Goal: Information Seeking & Learning: Find contact information

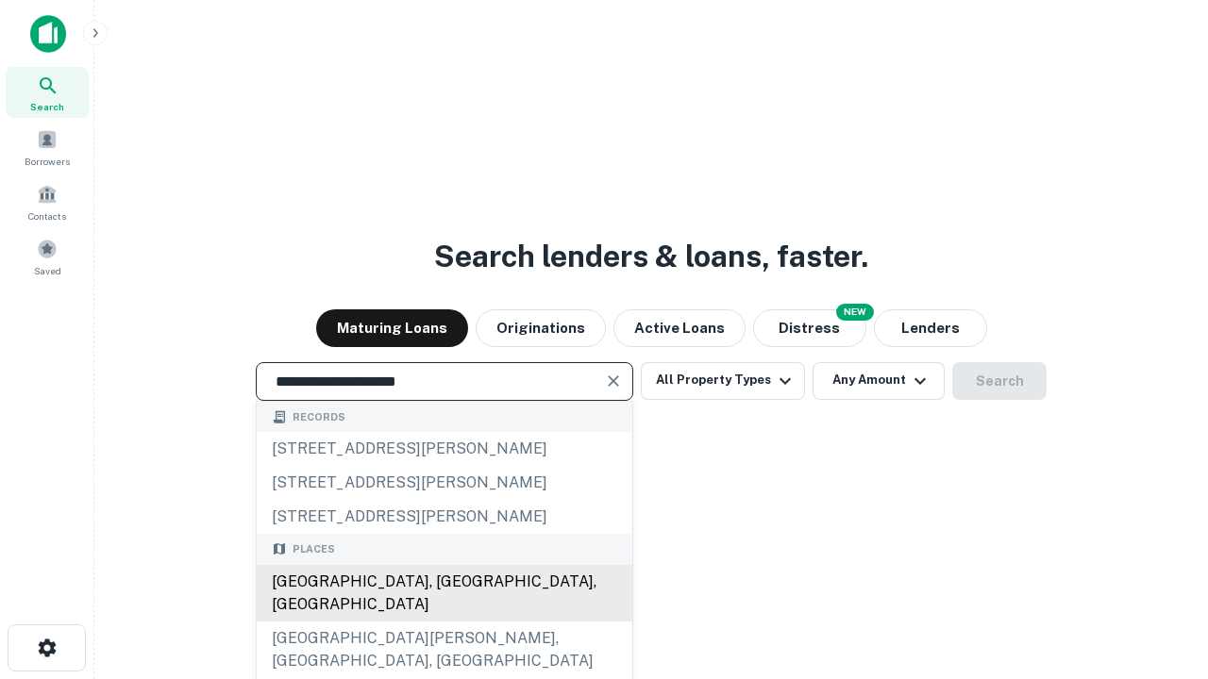
click at [443, 622] on div "[GEOGRAPHIC_DATA], [GEOGRAPHIC_DATA], [GEOGRAPHIC_DATA]" at bounding box center [444, 593] width 375 height 57
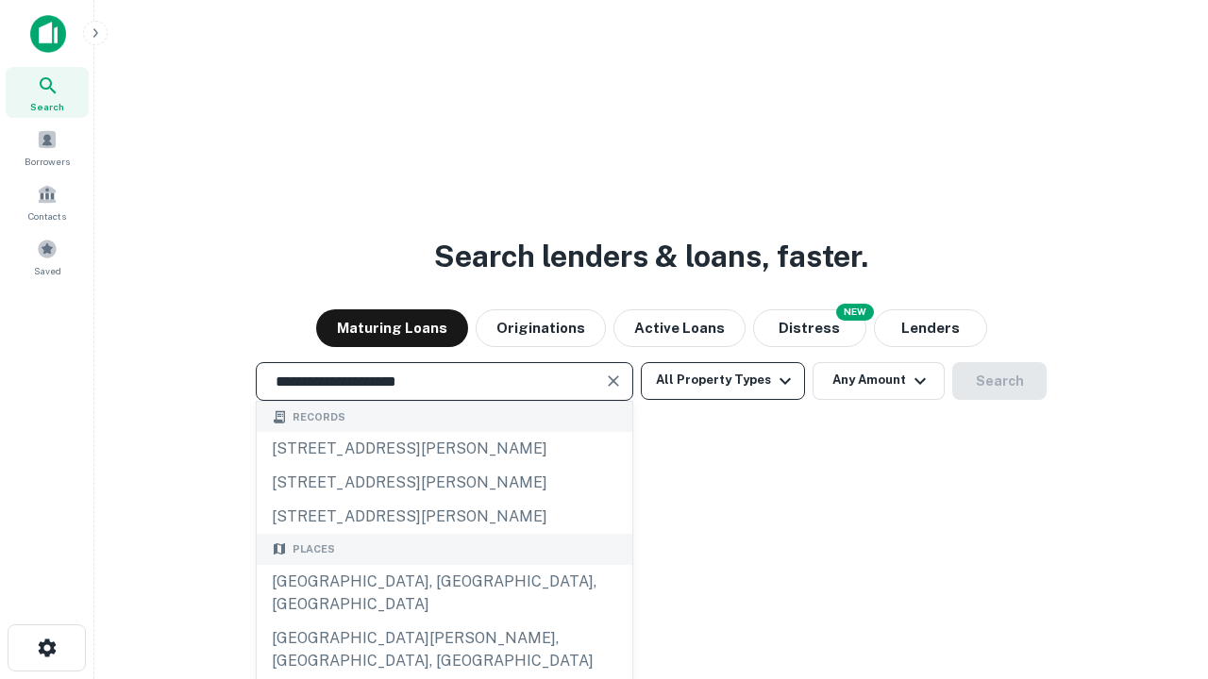
type input "**********"
click at [723, 380] on button "All Property Types" at bounding box center [723, 381] width 164 height 38
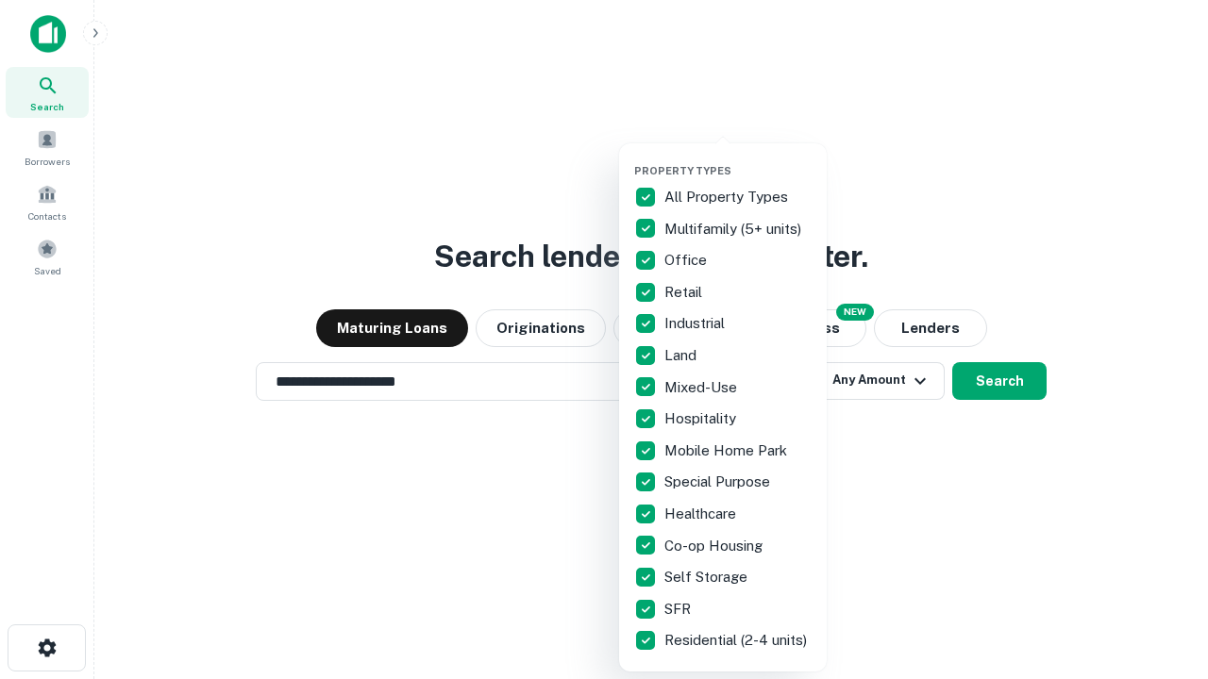
click at [738, 158] on button "button" at bounding box center [738, 158] width 208 height 1
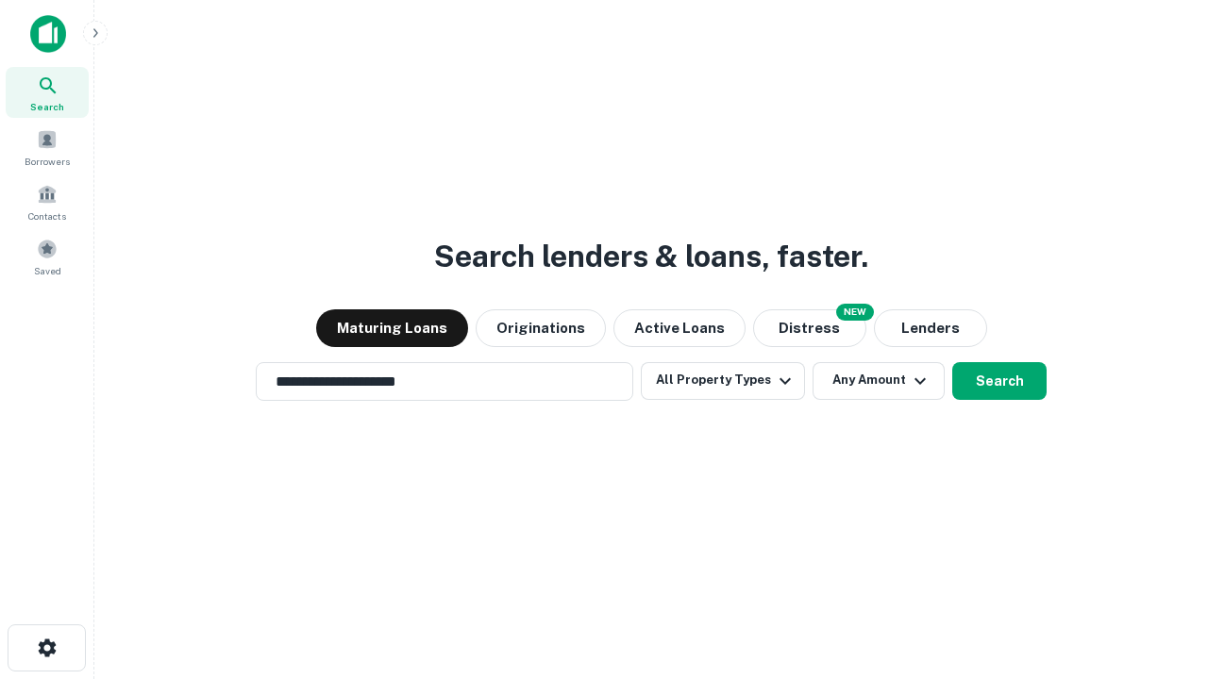
scroll to position [29, 0]
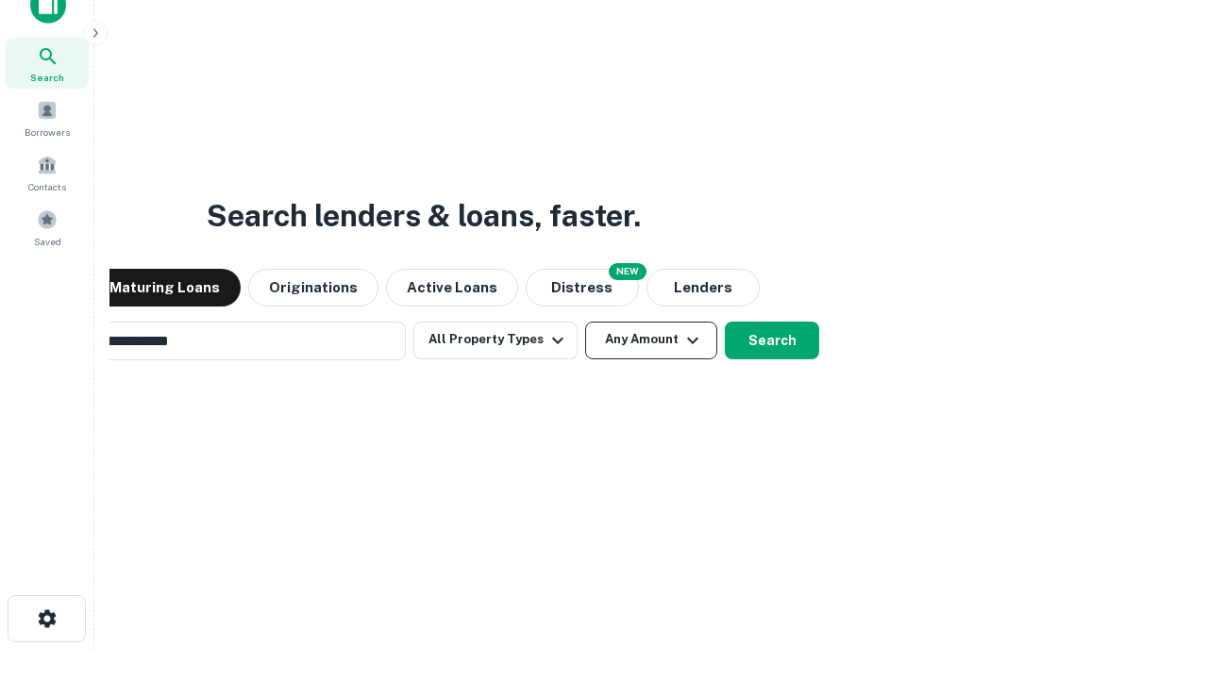
click at [585, 322] on button "Any Amount" at bounding box center [651, 341] width 132 height 38
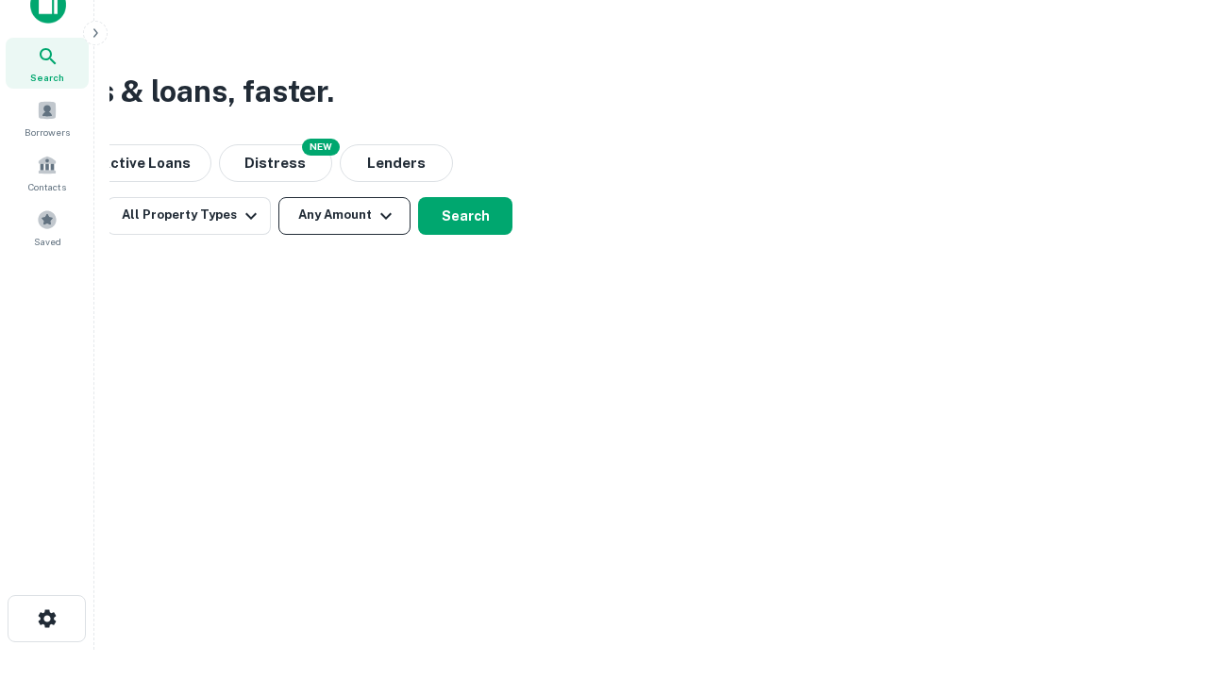
scroll to position [30, 0]
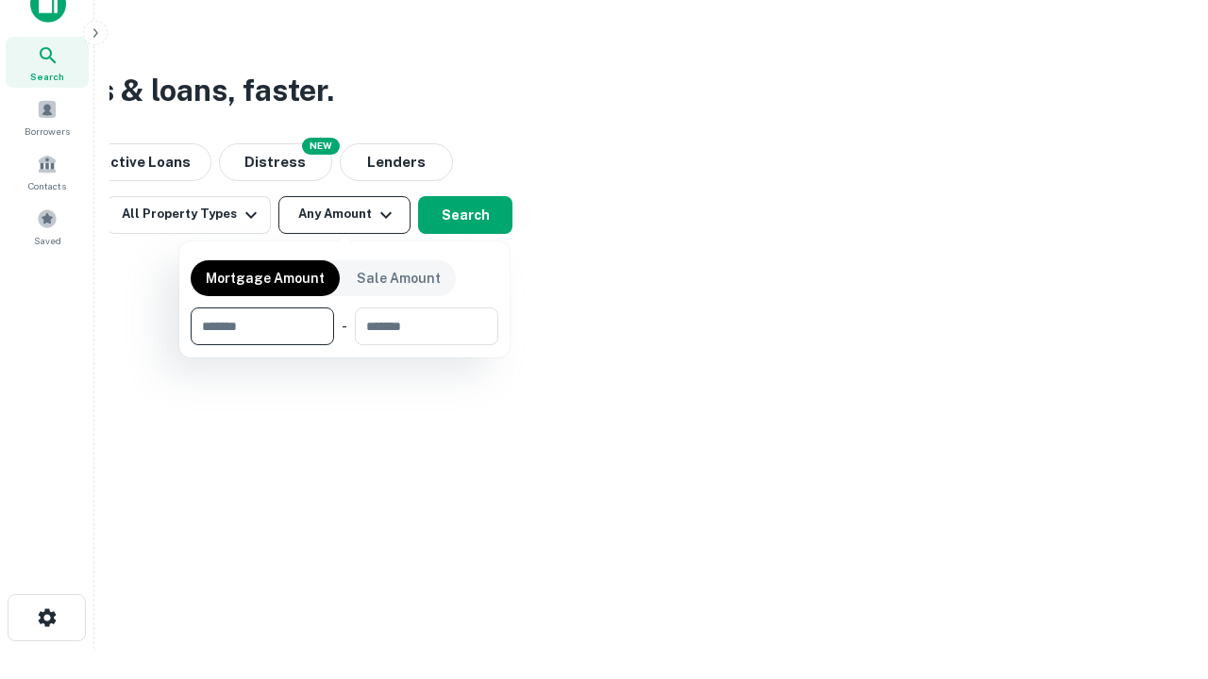
type input "*******"
click at [344, 345] on button "button" at bounding box center [345, 345] width 308 height 1
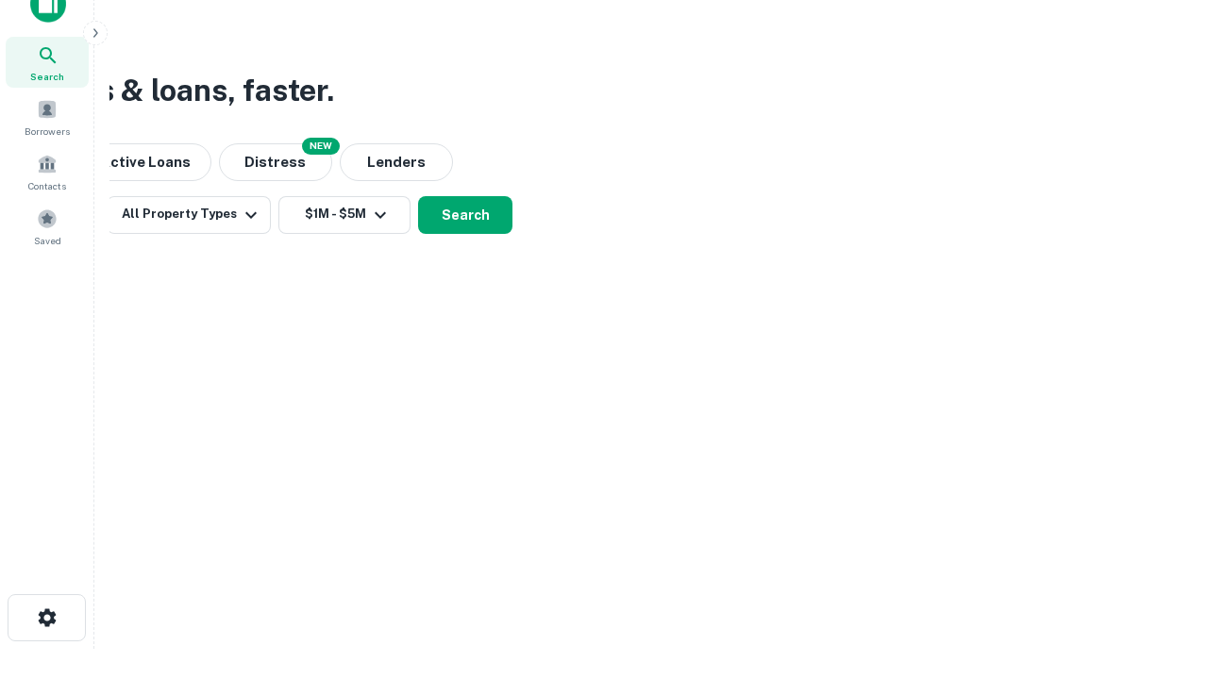
scroll to position [29, 0]
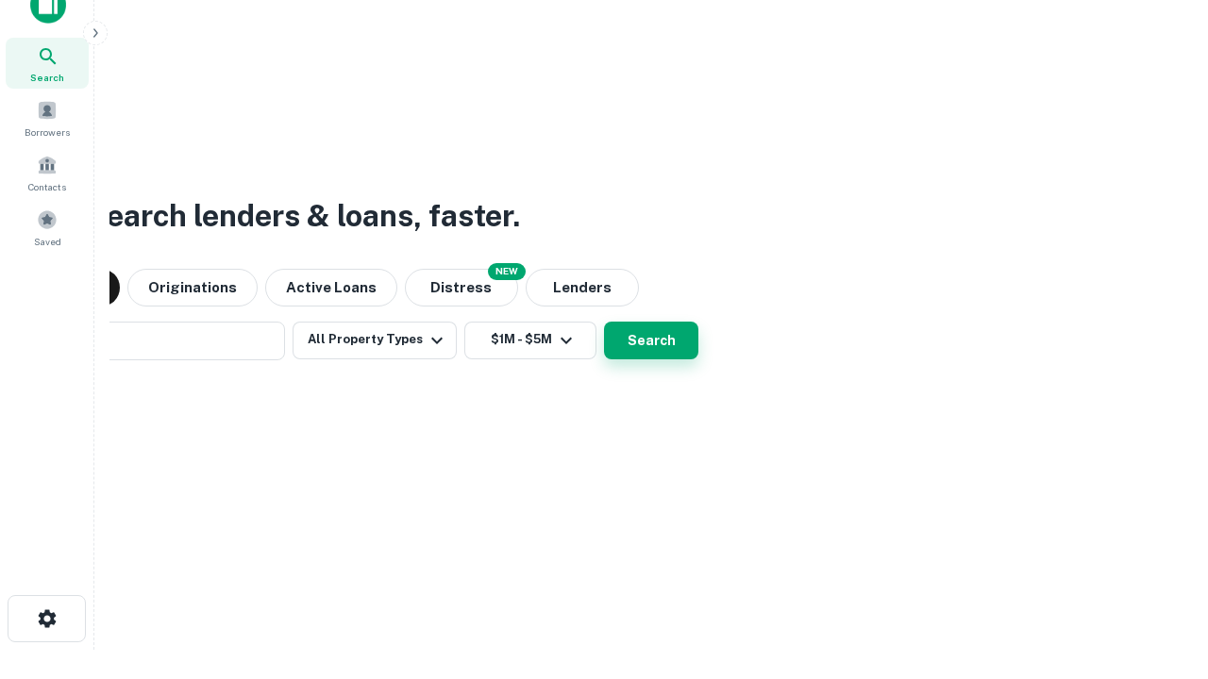
click at [604, 322] on button "Search" at bounding box center [651, 341] width 94 height 38
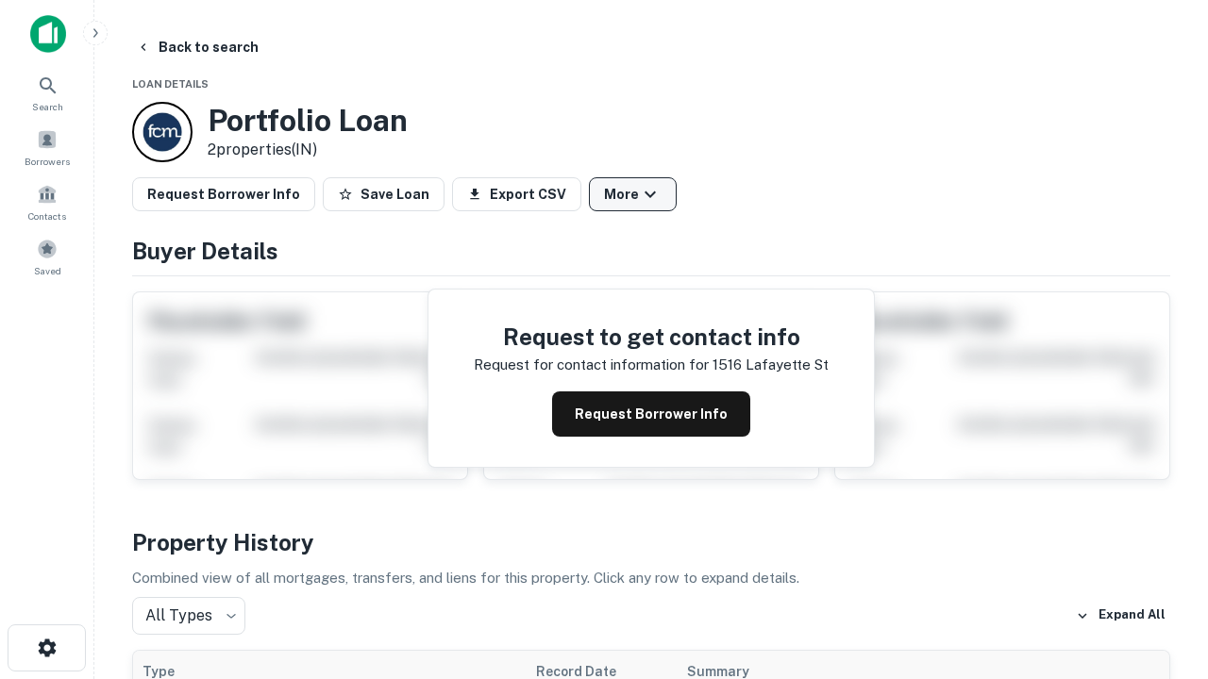
click at [632, 194] on button "More" at bounding box center [633, 194] width 88 height 34
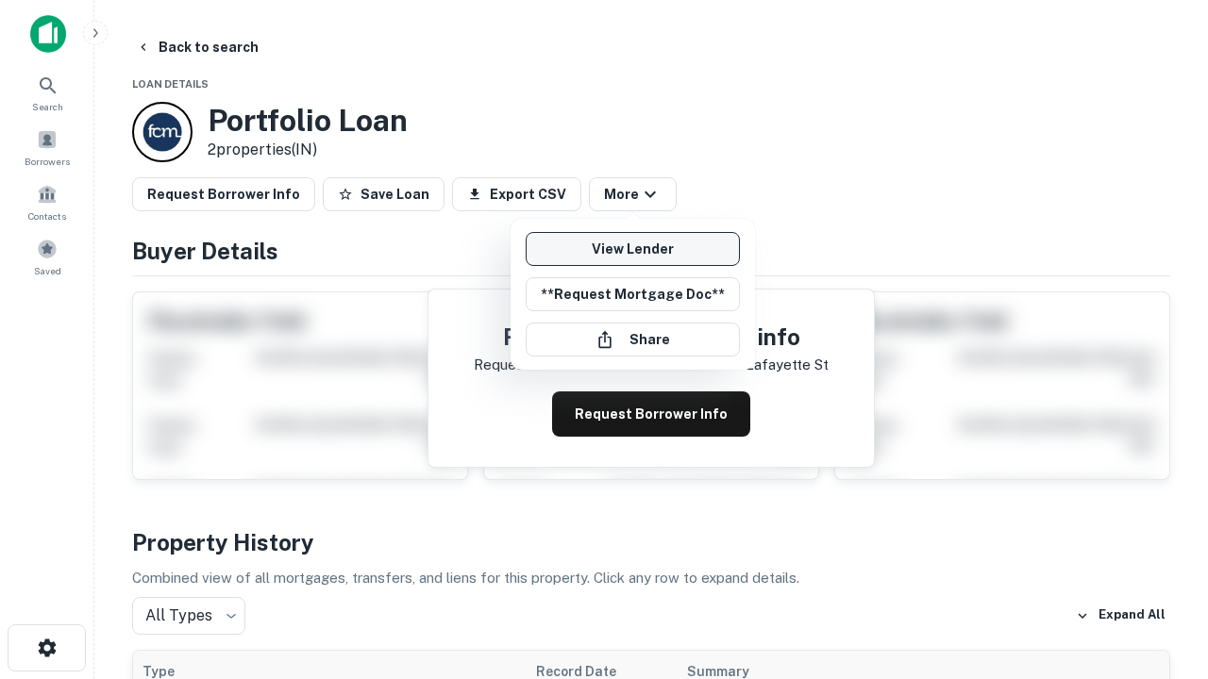
click at [632, 249] on link "View Lender" at bounding box center [632, 249] width 214 height 34
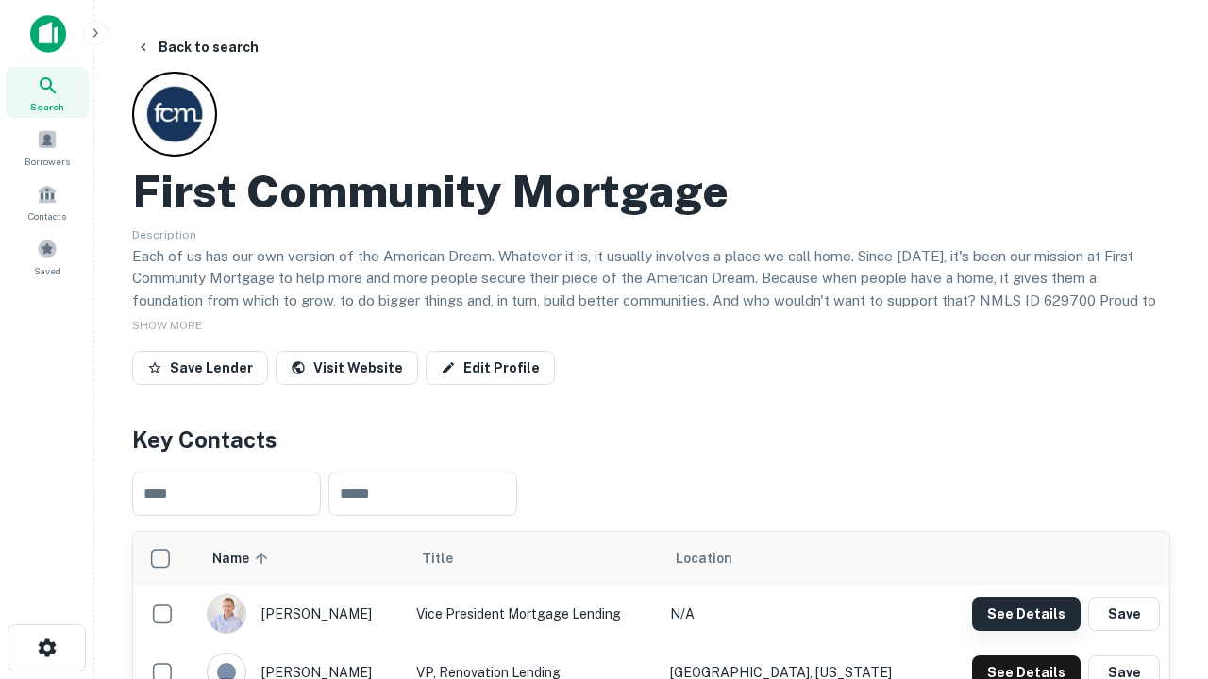
click at [1025, 613] on button "See Details" at bounding box center [1026, 614] width 108 height 34
click at [46, 648] on icon "button" at bounding box center [47, 648] width 23 height 23
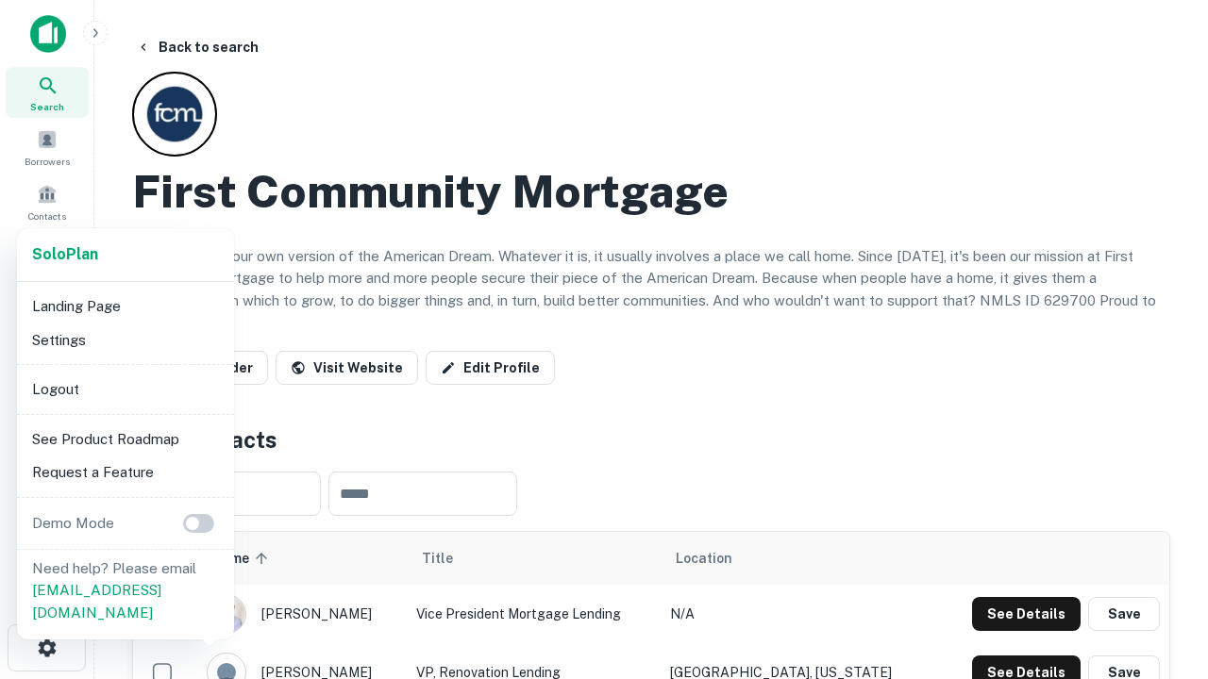
click at [125, 389] on li "Logout" at bounding box center [126, 390] width 202 height 34
